Goal: Find specific page/section: Find specific page/section

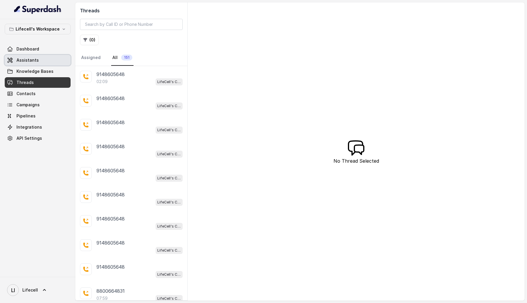
click at [35, 60] on span "Assistants" at bounding box center [27, 60] width 22 height 6
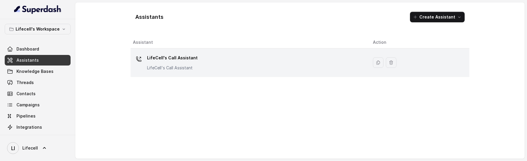
click at [200, 56] on div "LifeCell's Call Assistant LifeCell's Call Assistant" at bounding box center [248, 62] width 230 height 19
